Goal: Information Seeking & Learning: Learn about a topic

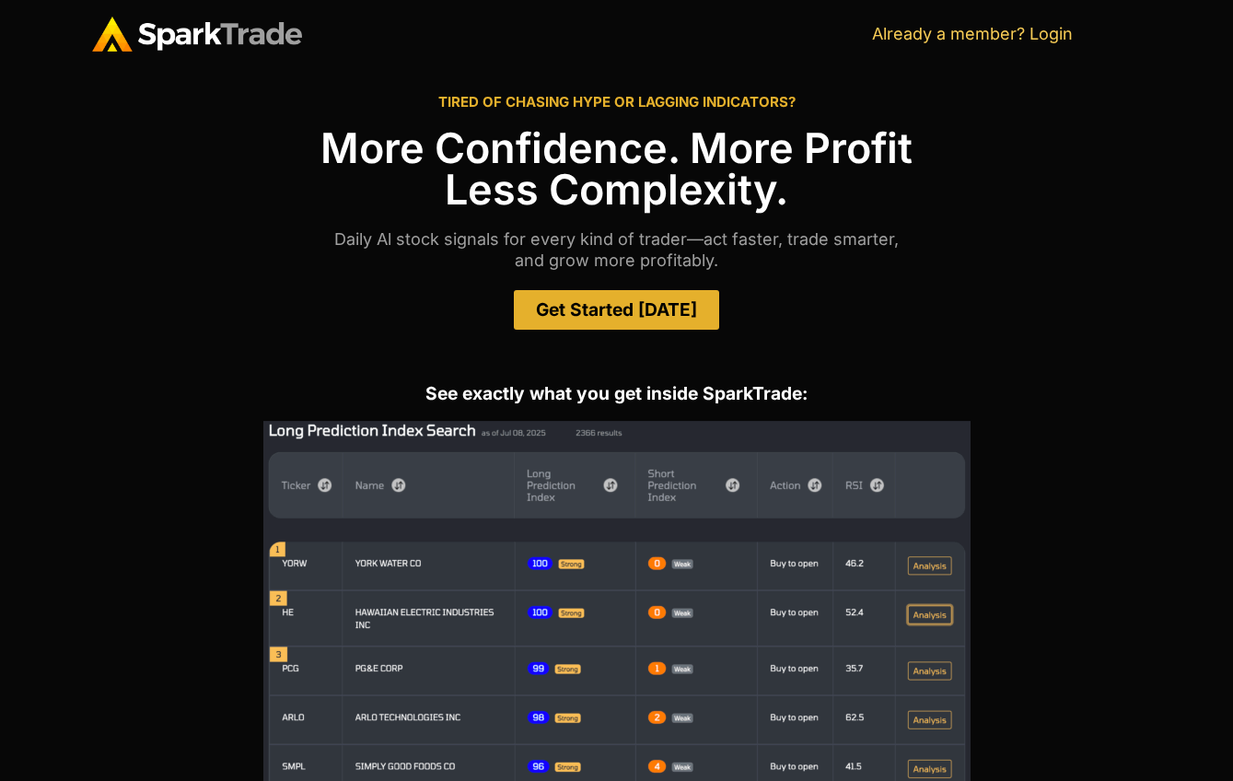
click at [636, 311] on span "Get Started Today" at bounding box center [616, 309] width 161 height 17
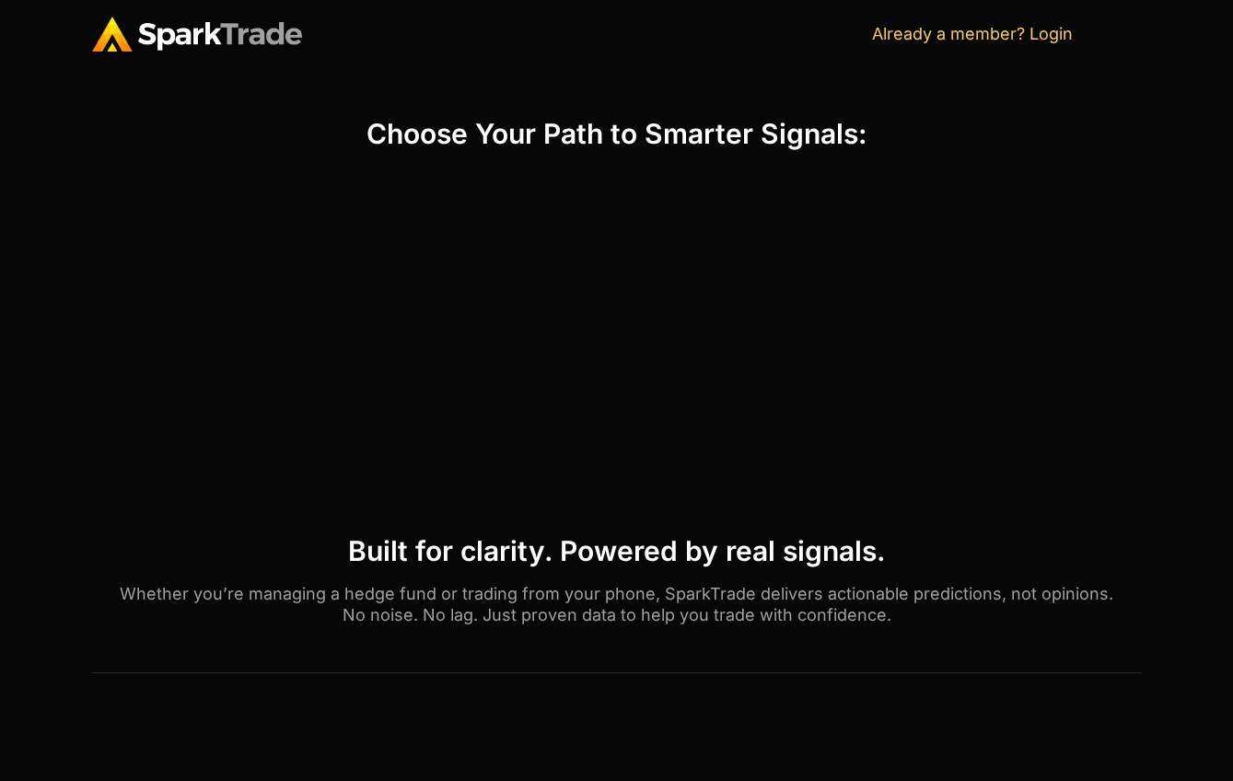
scroll to position [756, 0]
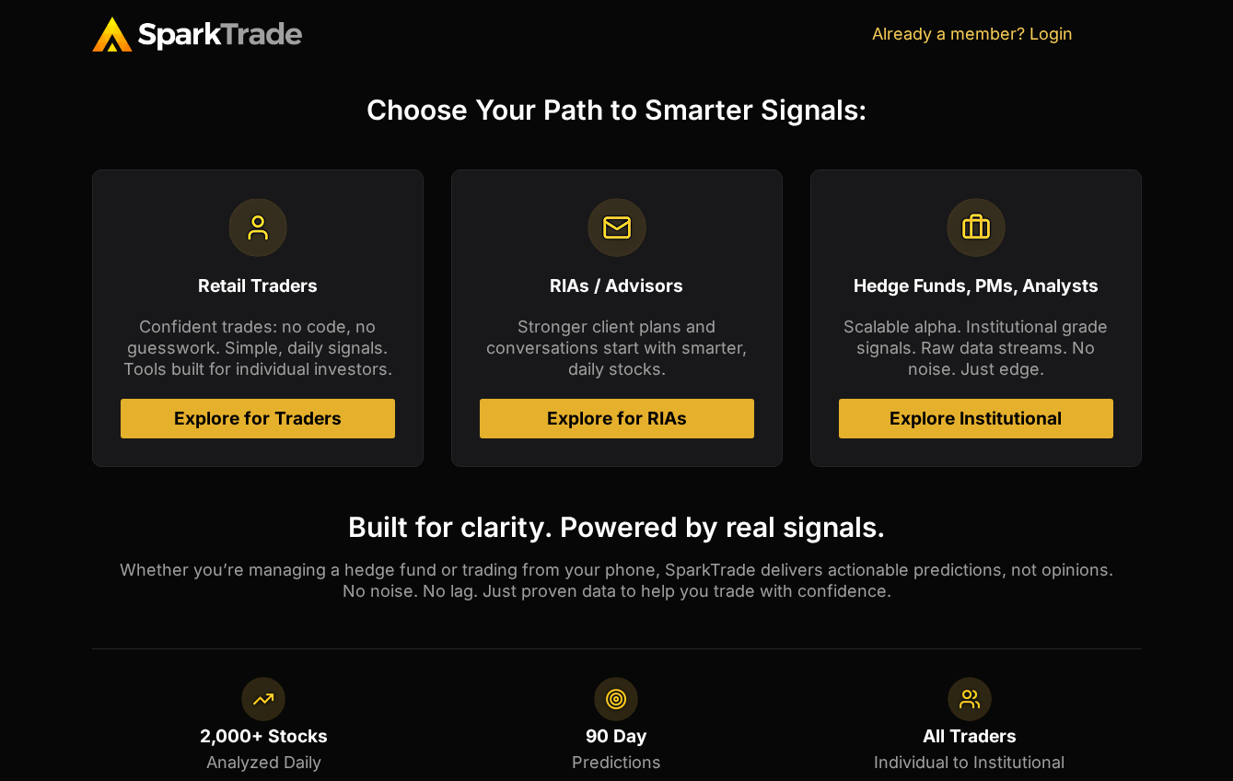
click at [978, 432] on link "Explore Institutional" at bounding box center [976, 419] width 274 height 40
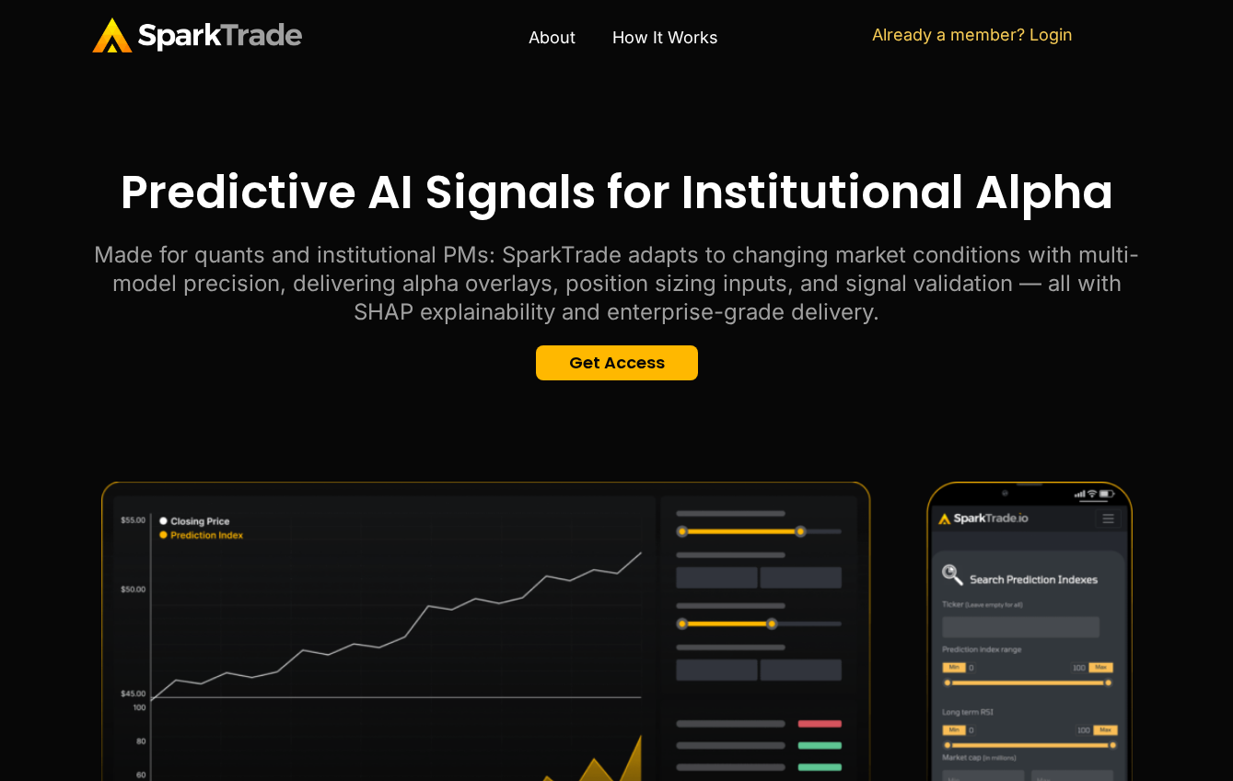
click at [677, 380] on section "Predictive AI Signals for Institutional Alpha Made for quants and institutional…" at bounding box center [616, 271] width 1233 height 402
click at [677, 362] on link "Get Access" at bounding box center [617, 362] width 162 height 35
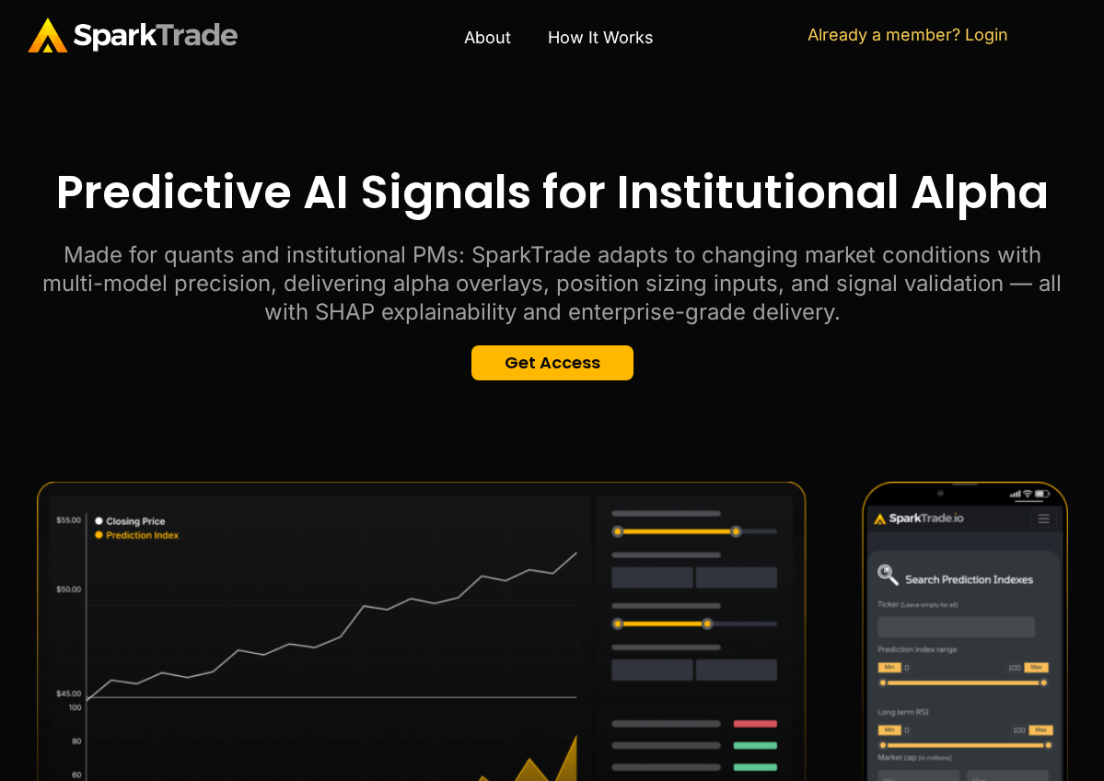
click at [563, 355] on span "Get Access" at bounding box center [553, 363] width 96 height 17
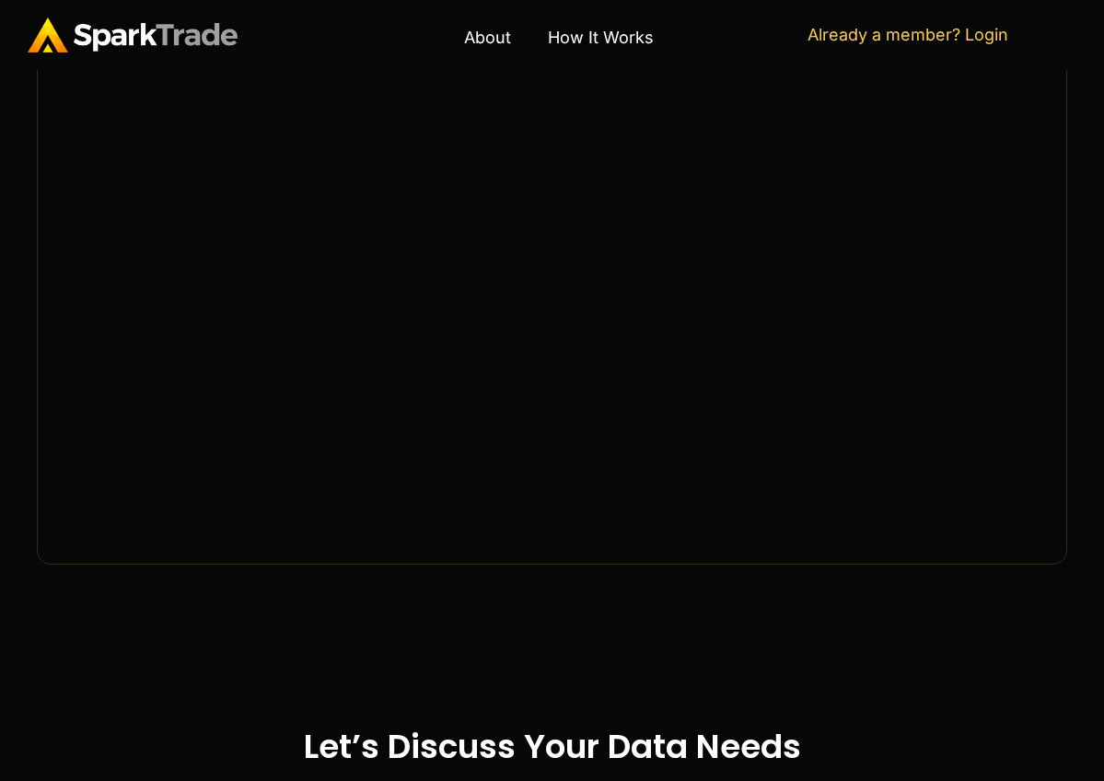
scroll to position [2897, 0]
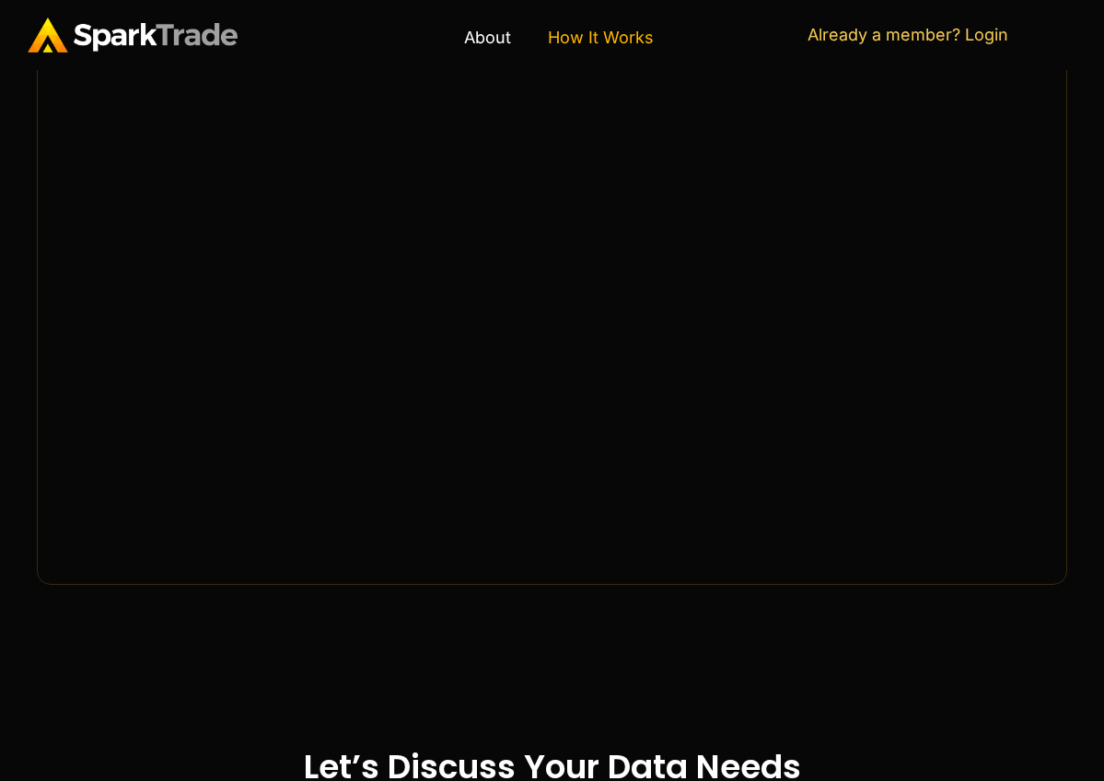
click at [619, 17] on link "How It Works" at bounding box center [601, 38] width 143 height 42
